Goal: Task Accomplishment & Management: Manage account settings

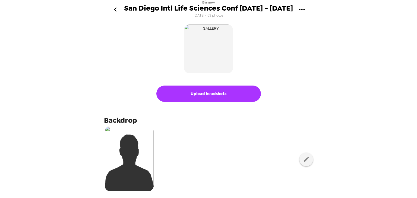
scroll to position [130, 0]
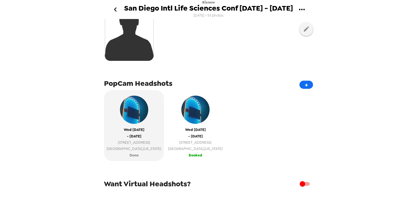
click at [170, 149] on span "[GEOGRAPHIC_DATA] , [US_STATE]" at bounding box center [195, 149] width 55 height 6
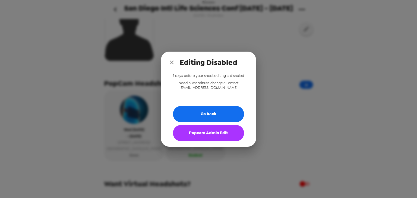
click at [199, 141] on div "7 days before your shoot editing is disabled Need a last minute change? Contact…" at bounding box center [208, 109] width 95 height 73
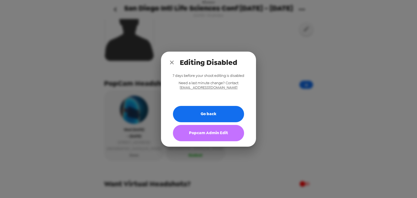
click at [215, 137] on button "Popcam Admin Edit" at bounding box center [208, 133] width 71 height 16
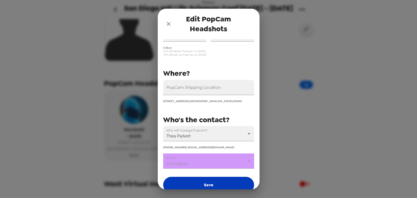
scroll to position [63, 0]
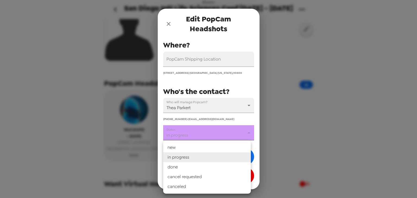
drag, startPoint x: 213, startPoint y: 135, endPoint x: 209, endPoint y: 149, distance: 14.7
click at [213, 135] on body "Bisnow San Diego Intl Life Sciences Conf 9/10 - 9/11/25 8/28/25 • 53 photos Upl…" at bounding box center [208, 99] width 417 height 198
click at [207, 166] on li "done" at bounding box center [207, 167] width 88 height 10
type input "done"
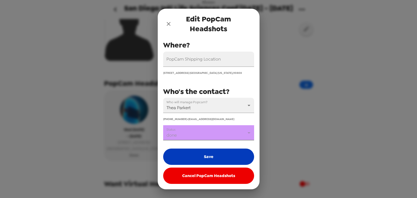
click at [211, 158] on button "Save" at bounding box center [208, 157] width 91 height 16
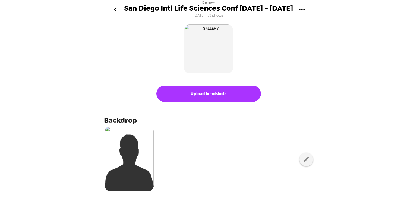
click at [2, 102] on div "Bisnow San Diego Intl Life Sciences Conf [DATE] - [DATE] [DATE] • 53 photos Upl…" at bounding box center [208, 99] width 417 height 198
